Goal: Task Accomplishment & Management: Use online tool/utility

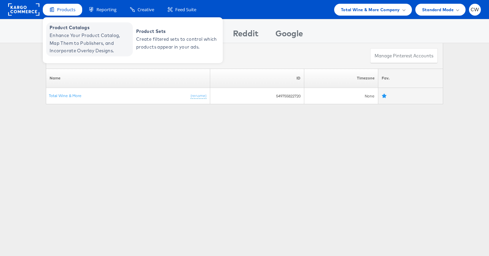
click at [69, 32] on span "Enhance Your Product Catalog, Map Them to Publishers, and Incorporate Overlay D…" at bounding box center [90, 43] width 81 height 23
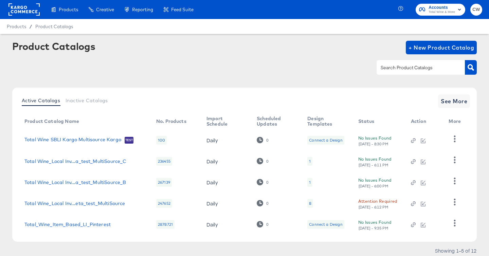
scroll to position [24, 0]
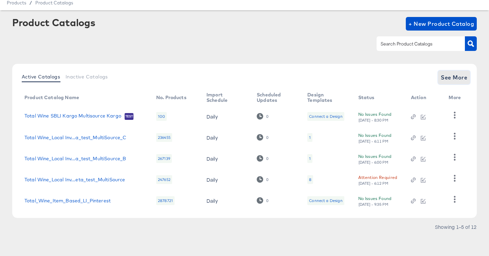
click at [458, 77] on span "See More" at bounding box center [453, 78] width 26 height 10
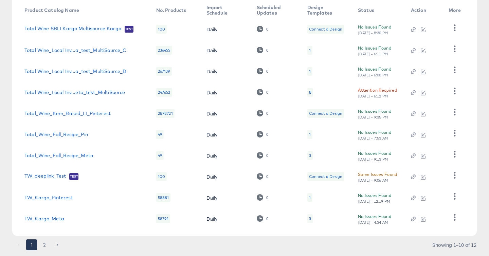
scroll to position [114, 0]
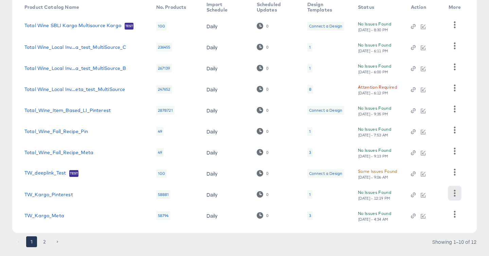
click at [455, 195] on icon "button" at bounding box center [455, 193] width 2 height 6
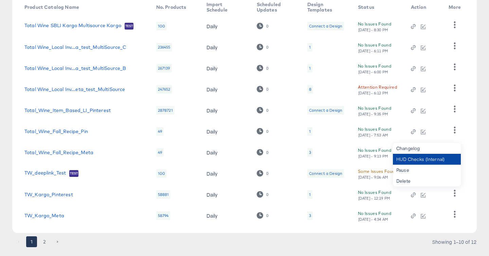
click at [430, 162] on div "HUD Checks (Internal)" at bounding box center [427, 159] width 68 height 11
